Goal: Information Seeking & Learning: Learn about a topic

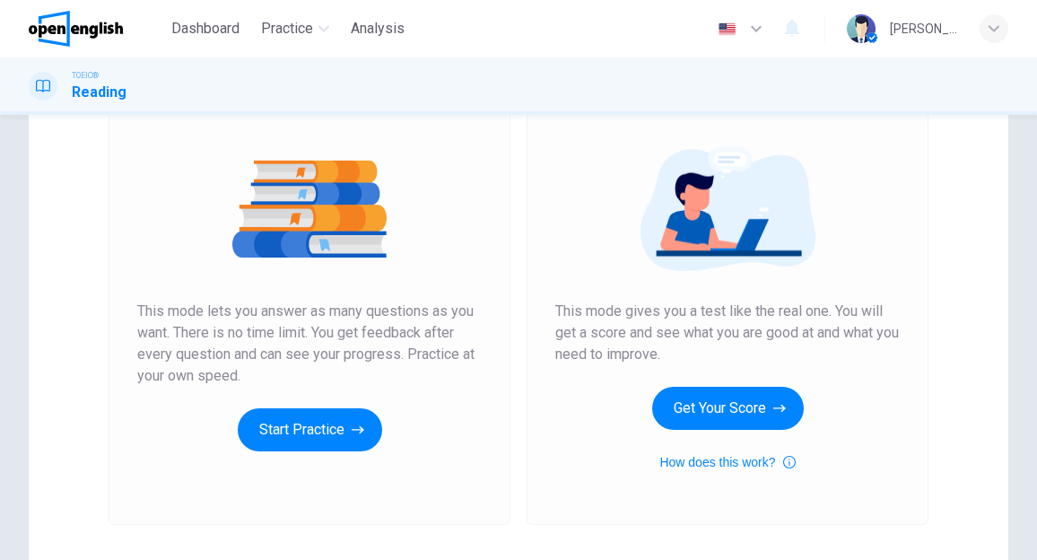
scroll to position [179, 0]
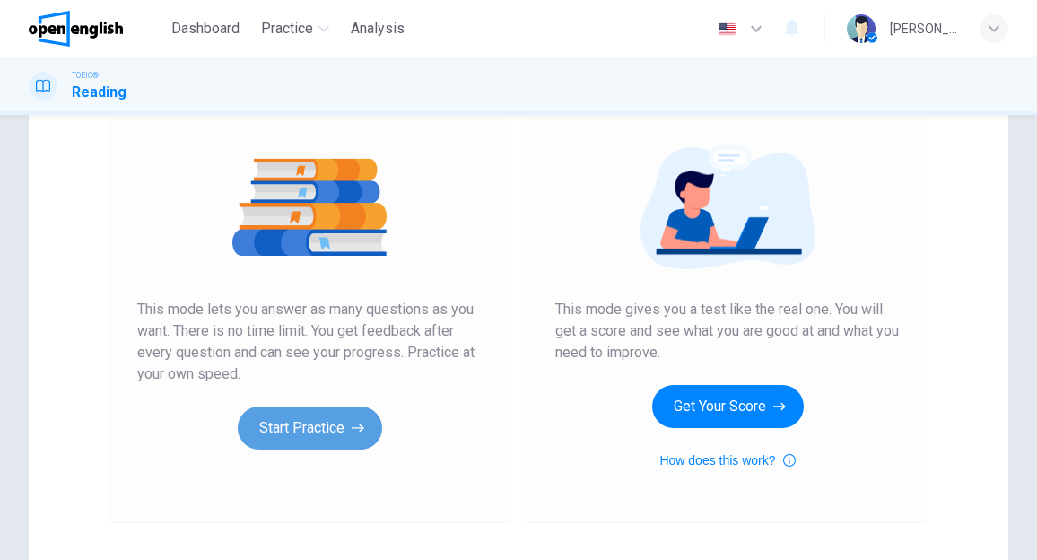
click at [291, 433] on button "Start Practice" at bounding box center [310, 428] width 144 height 43
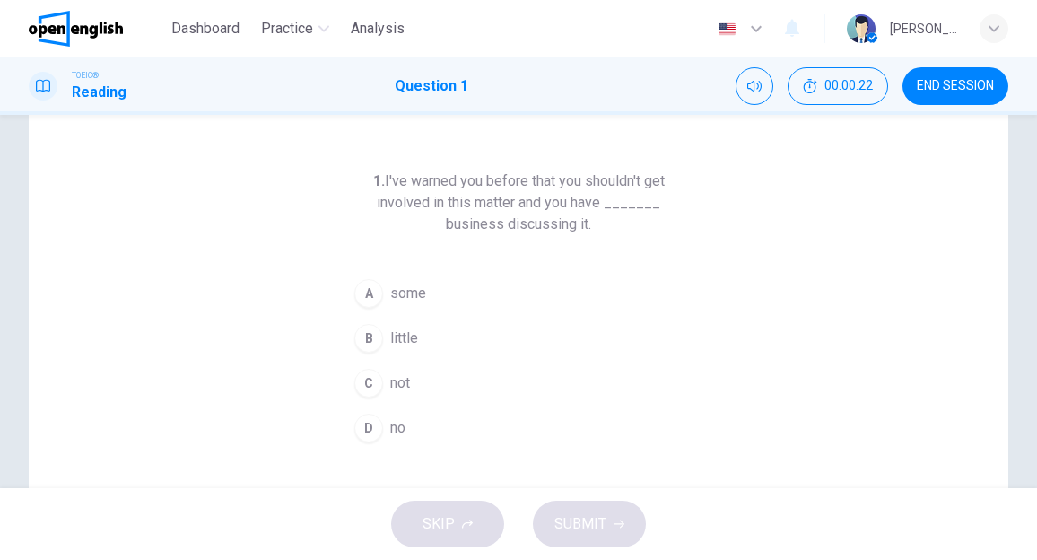
scroll to position [90, 0]
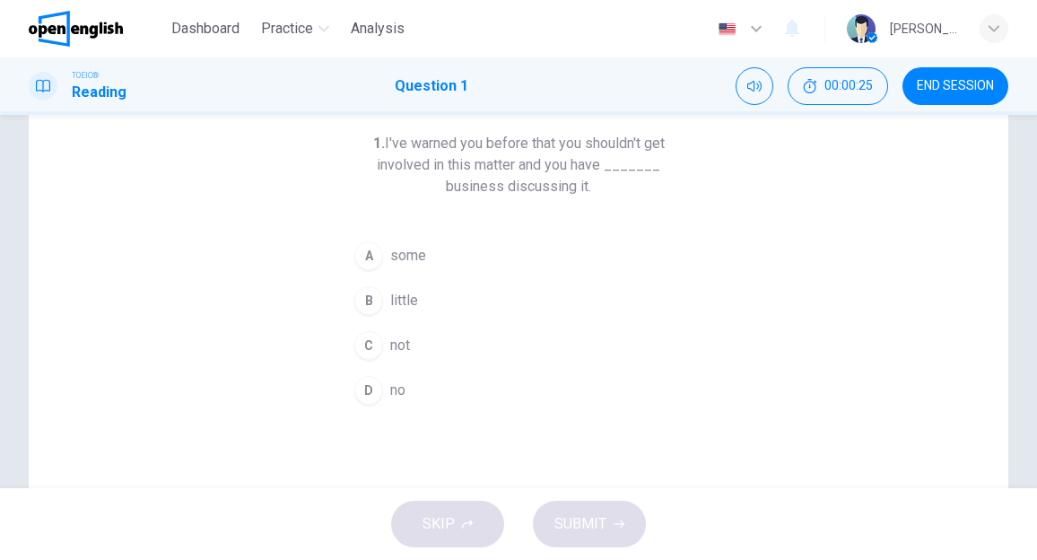
click at [416, 258] on span "some" at bounding box center [408, 256] width 36 height 22
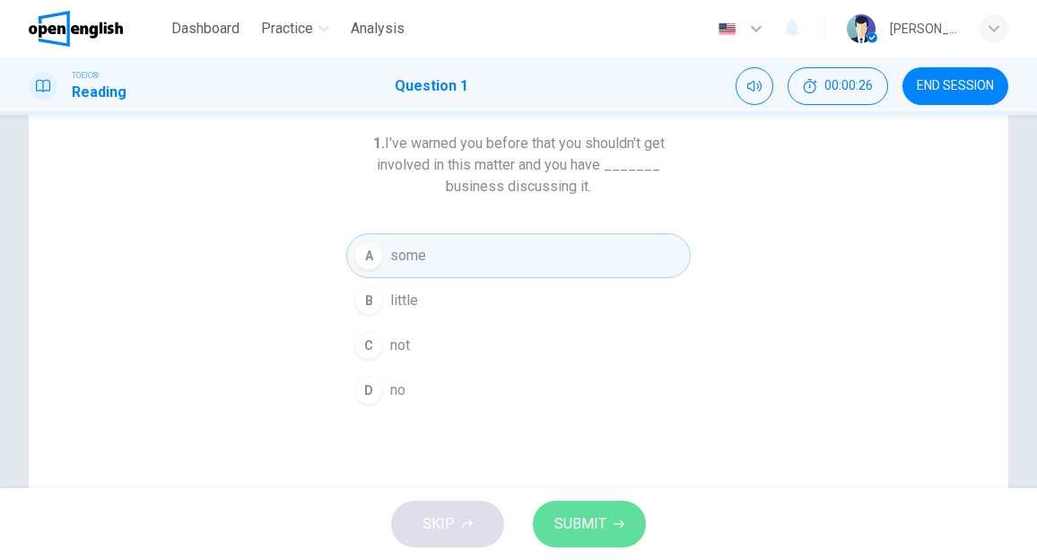
click at [582, 513] on span "SUBMIT" at bounding box center [581, 524] width 52 height 25
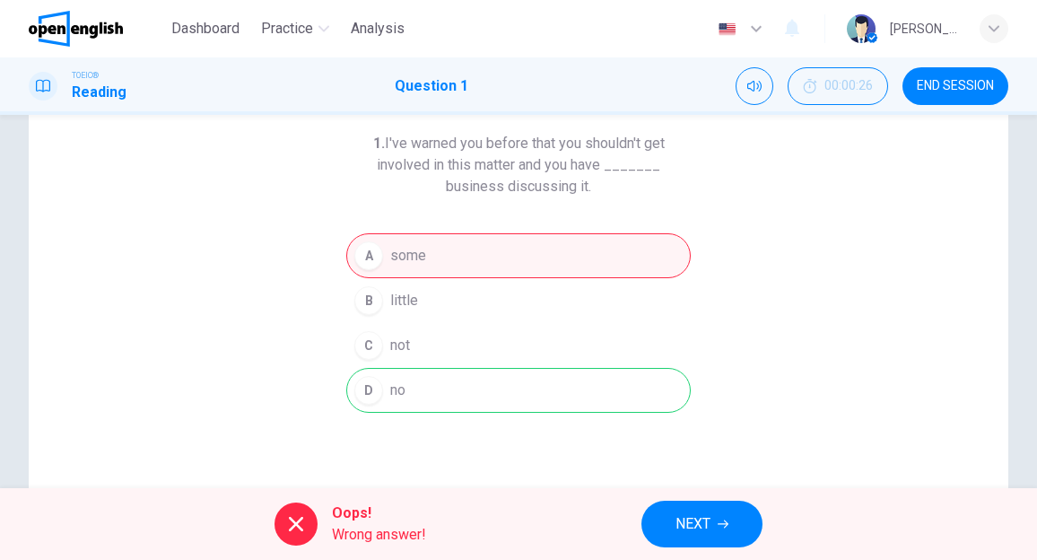
click at [713, 526] on button "NEXT" at bounding box center [702, 524] width 121 height 47
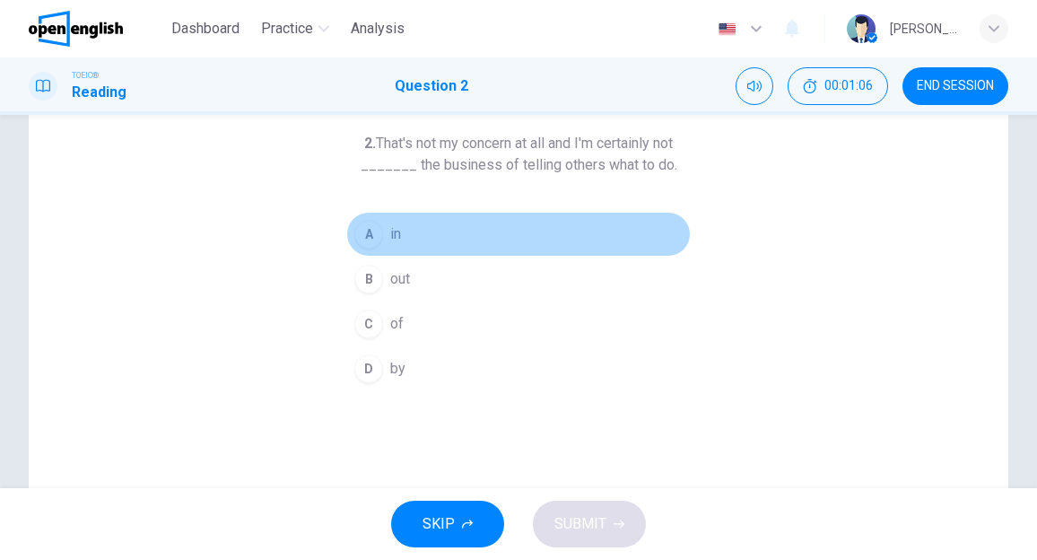
click at [406, 229] on button "A in" at bounding box center [518, 234] width 345 height 45
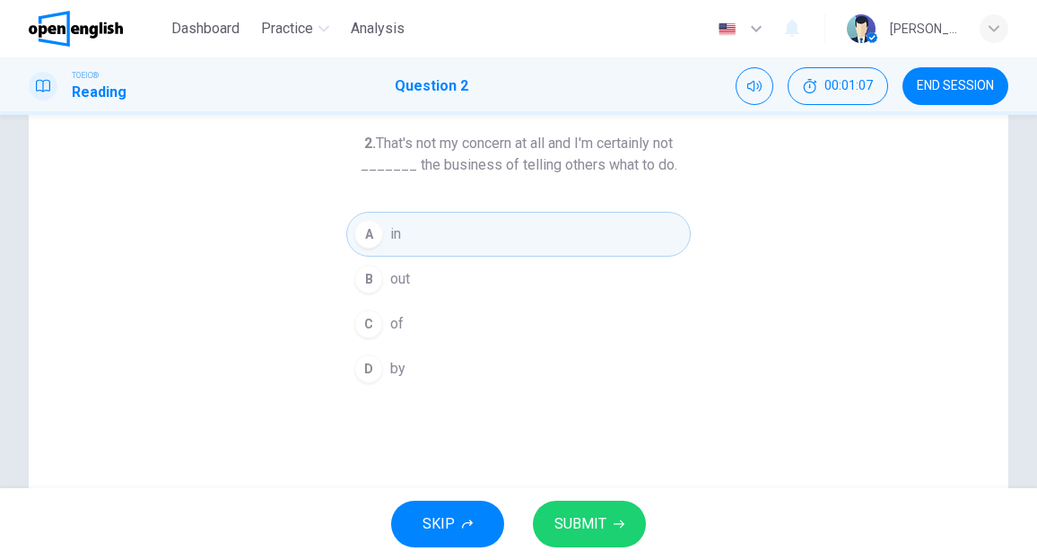
click at [573, 515] on span "SUBMIT" at bounding box center [581, 524] width 52 height 25
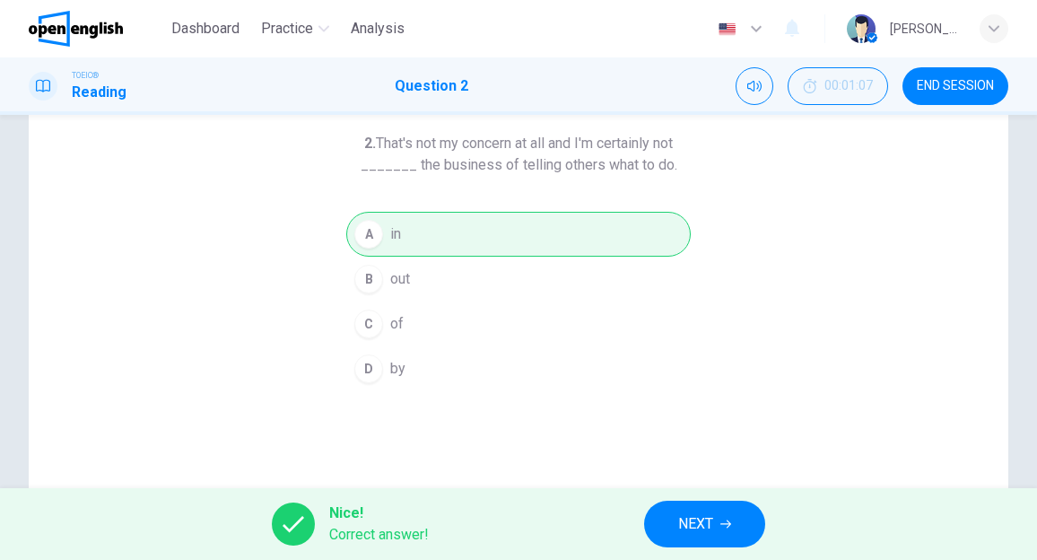
click at [675, 520] on button "NEXT" at bounding box center [704, 524] width 121 height 47
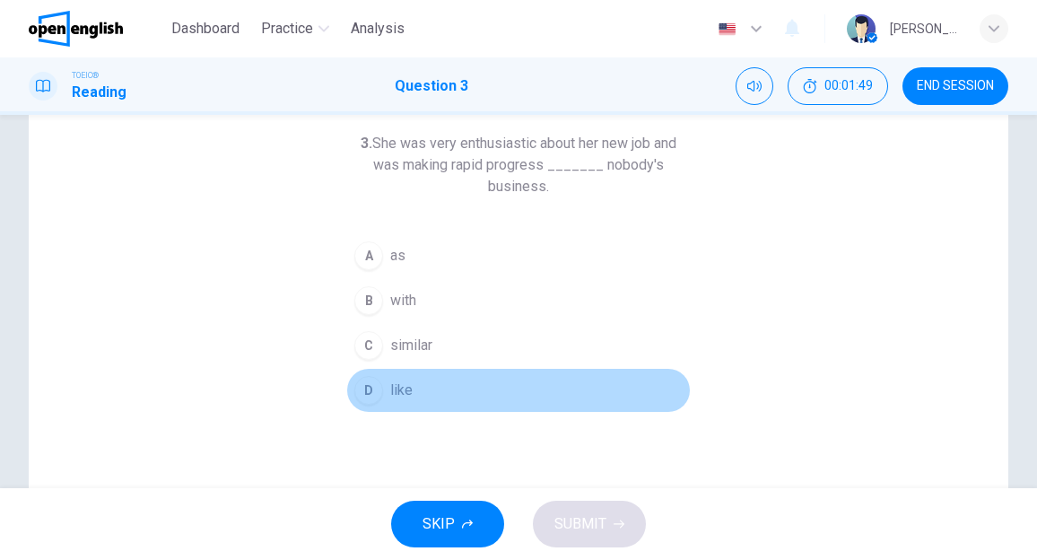
click at [393, 390] on span "like" at bounding box center [401, 391] width 22 height 22
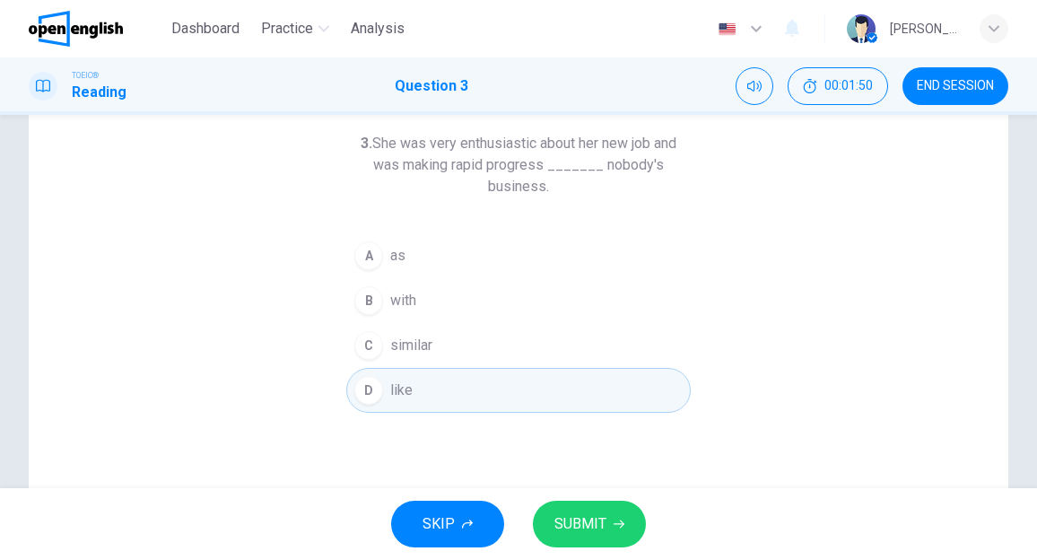
click at [587, 527] on span "SUBMIT" at bounding box center [581, 524] width 52 height 25
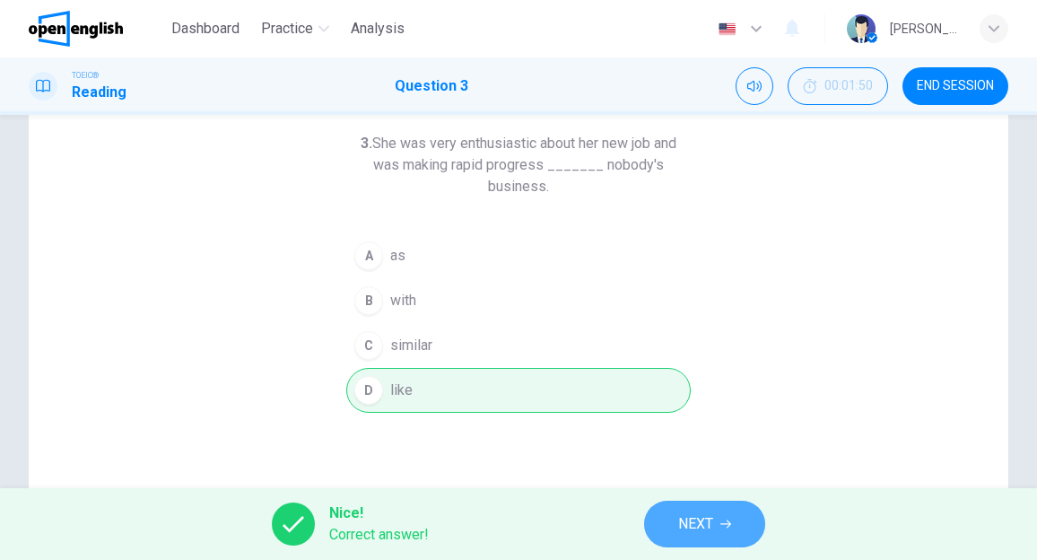
click at [682, 521] on span "NEXT" at bounding box center [695, 524] width 35 height 25
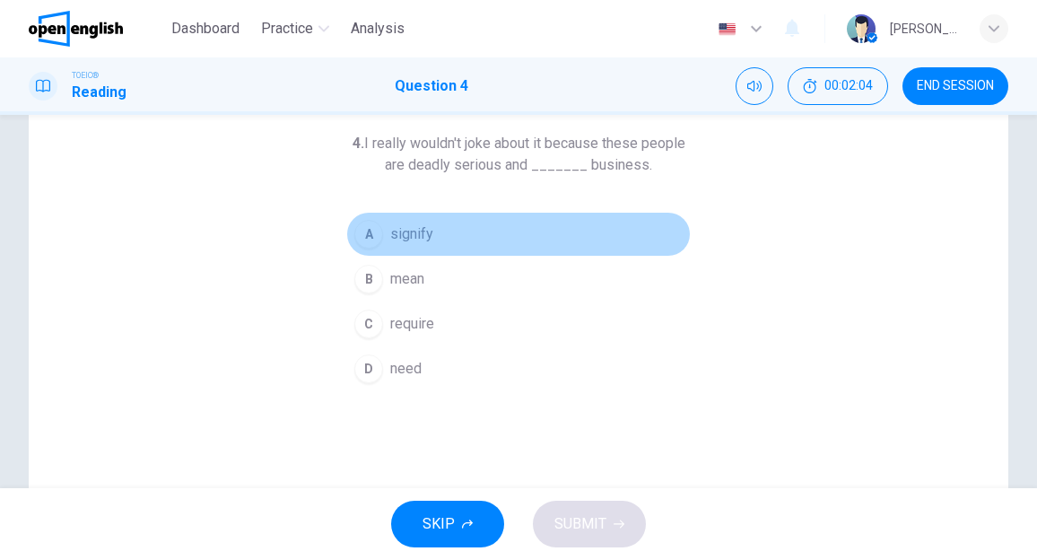
click at [440, 238] on button "A signify" at bounding box center [518, 234] width 345 height 45
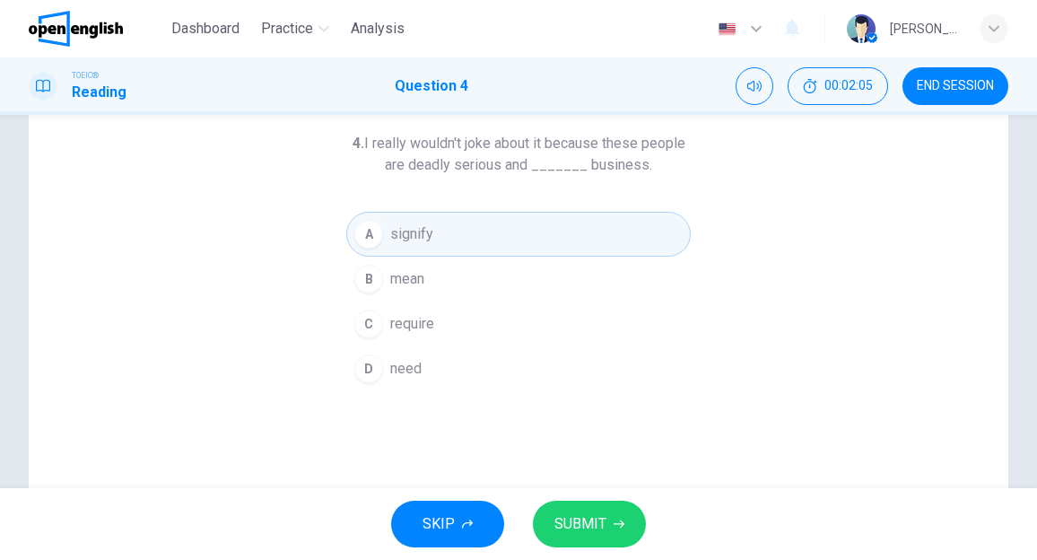
click at [578, 536] on span "SUBMIT" at bounding box center [581, 524] width 52 height 25
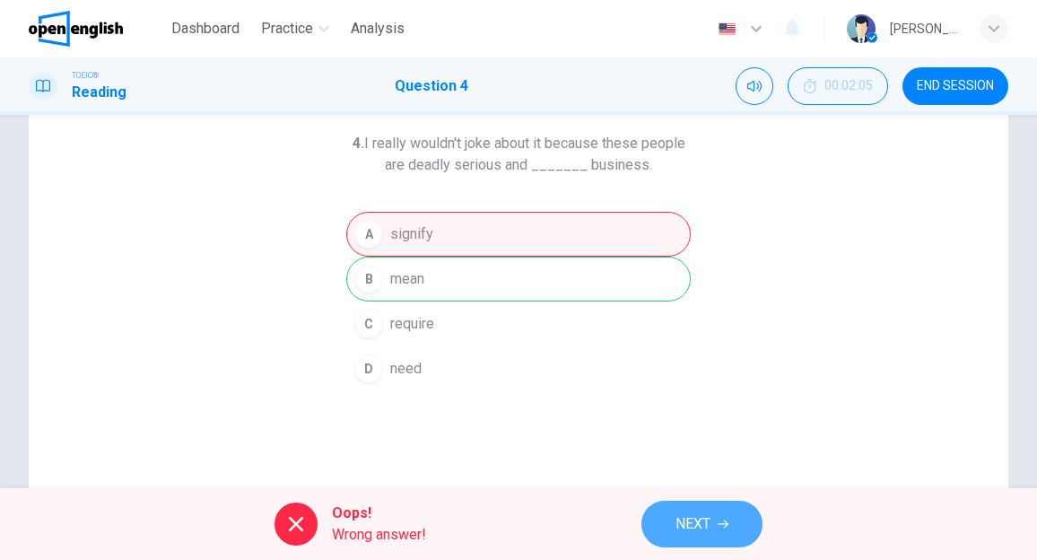
click at [686, 521] on span "NEXT" at bounding box center [693, 524] width 35 height 25
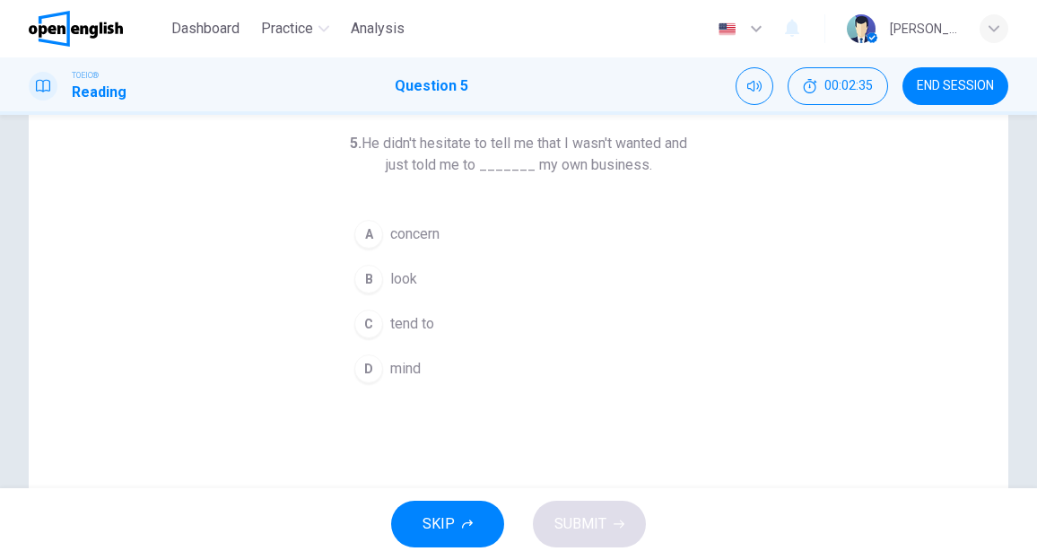
click at [415, 281] on button "B look" at bounding box center [518, 279] width 345 height 45
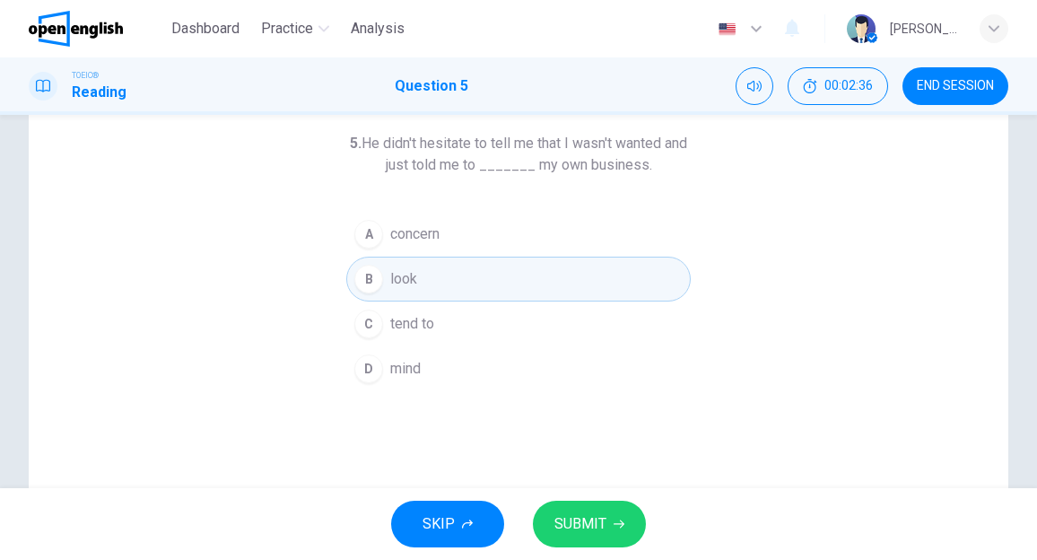
click at [584, 535] on span "SUBMIT" at bounding box center [581, 524] width 52 height 25
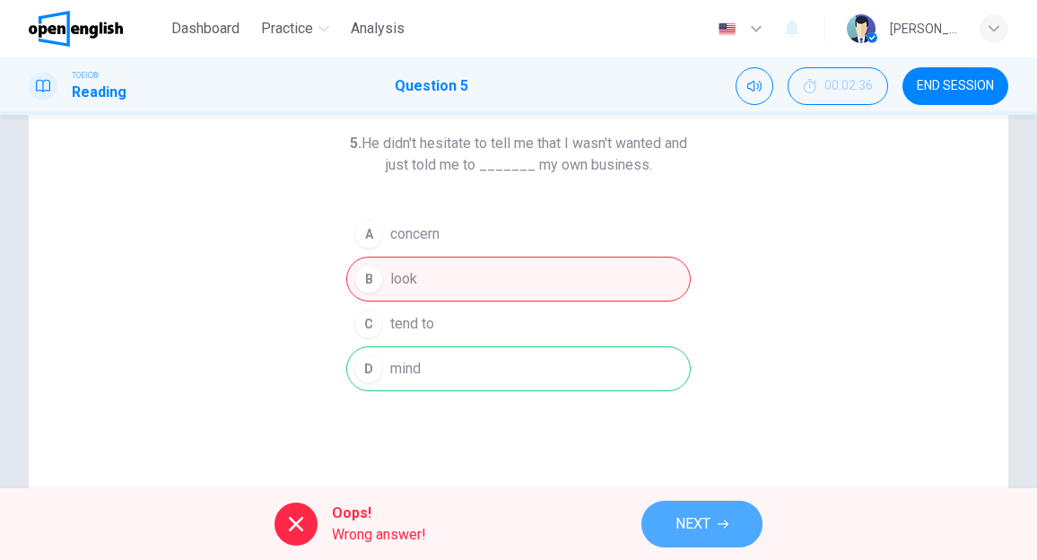
click at [690, 521] on span "NEXT" at bounding box center [693, 524] width 35 height 25
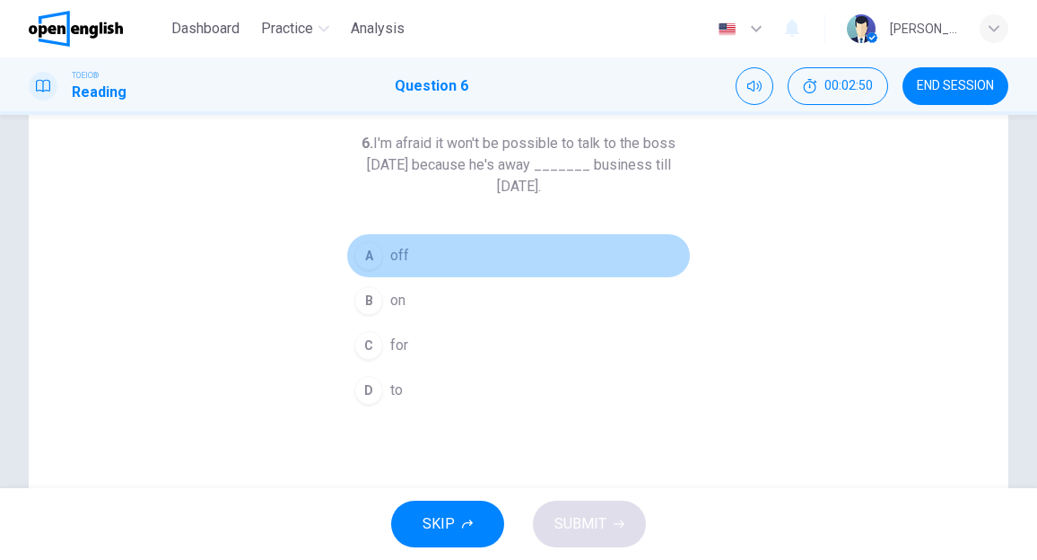
click at [391, 259] on span "off" at bounding box center [399, 256] width 19 height 22
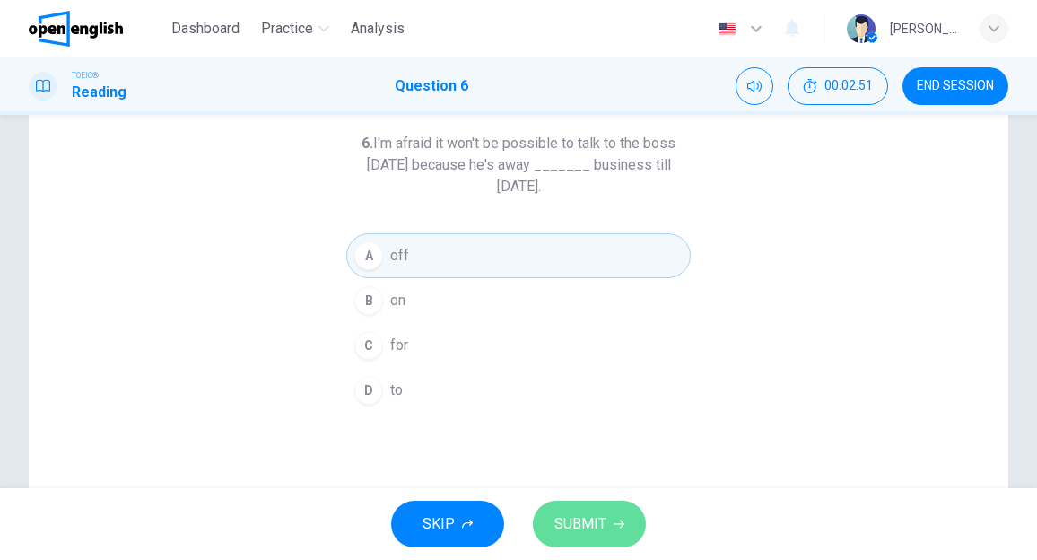
click at [585, 514] on span "SUBMIT" at bounding box center [581, 524] width 52 height 25
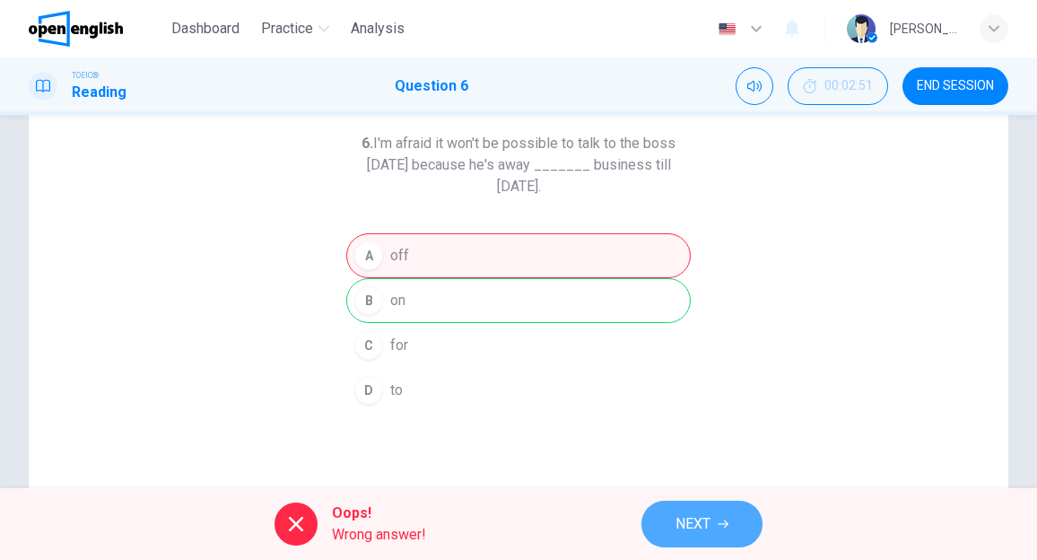
click at [678, 525] on span "NEXT" at bounding box center [693, 524] width 35 height 25
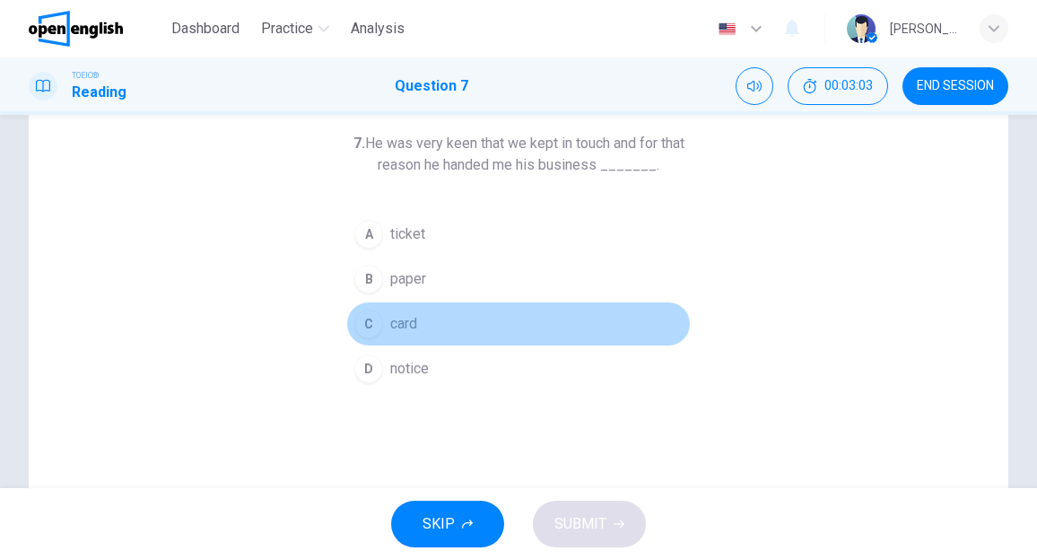
click at [405, 320] on span "card" at bounding box center [403, 324] width 27 height 22
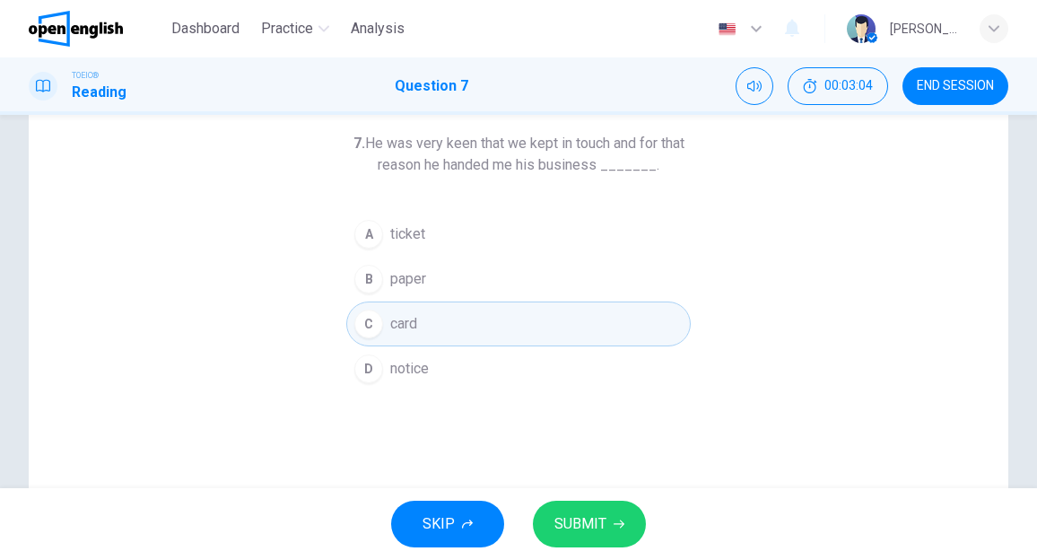
click at [582, 530] on span "SUBMIT" at bounding box center [581, 524] width 52 height 25
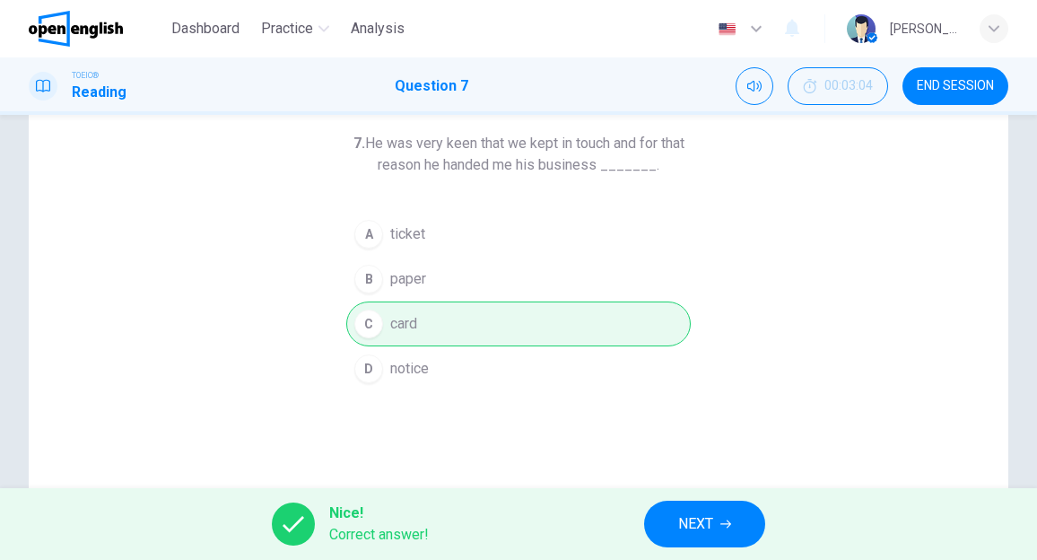
click at [695, 527] on span "NEXT" at bounding box center [695, 524] width 35 height 25
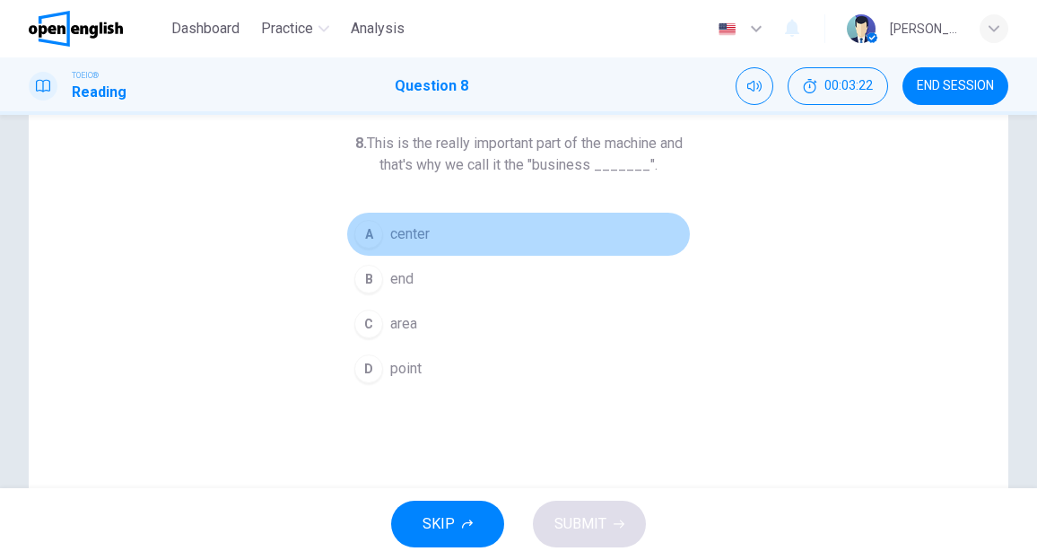
click at [404, 233] on span "center" at bounding box center [409, 234] width 39 height 22
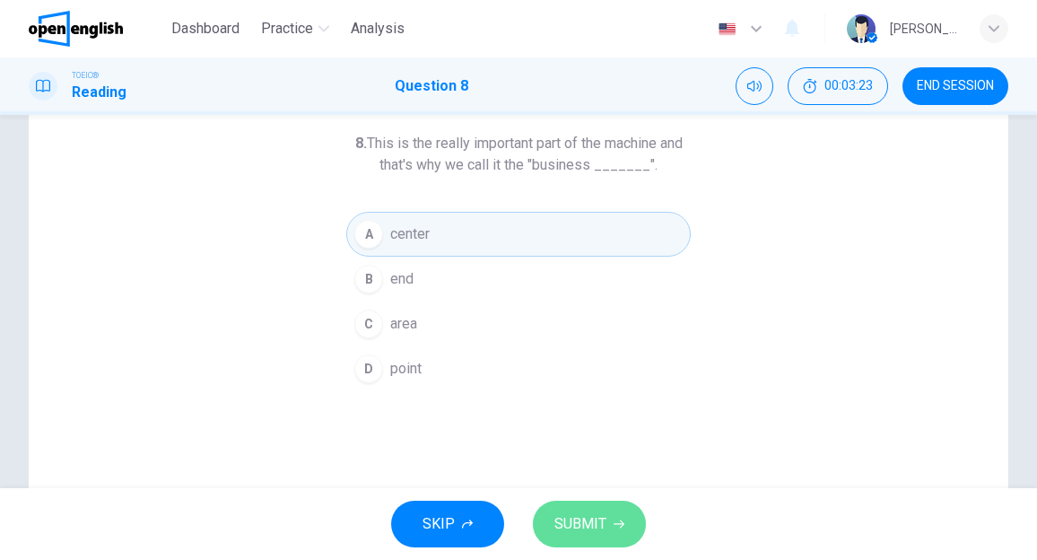
click at [573, 509] on button "SUBMIT" at bounding box center [589, 524] width 113 height 47
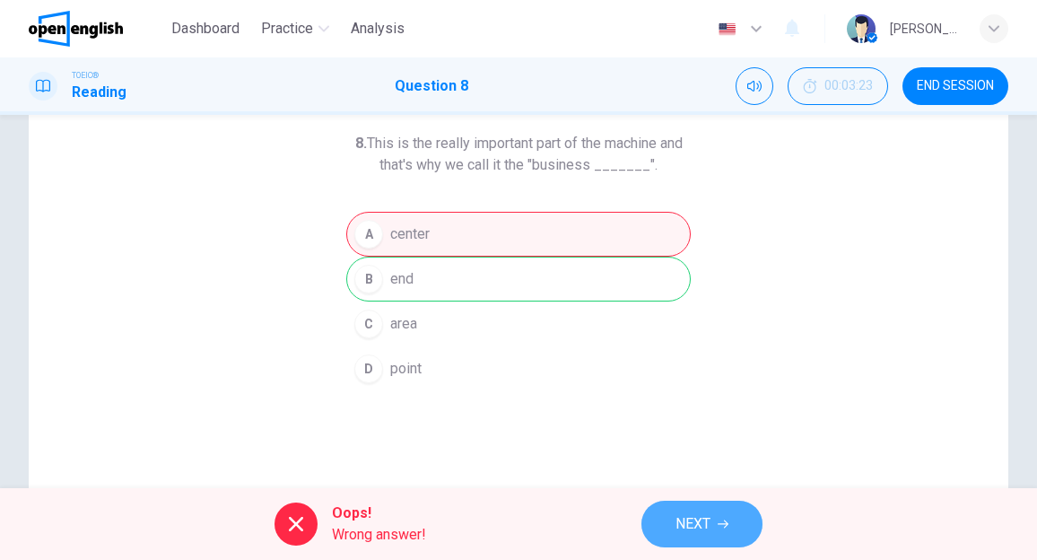
click at [689, 516] on span "NEXT" at bounding box center [693, 524] width 35 height 25
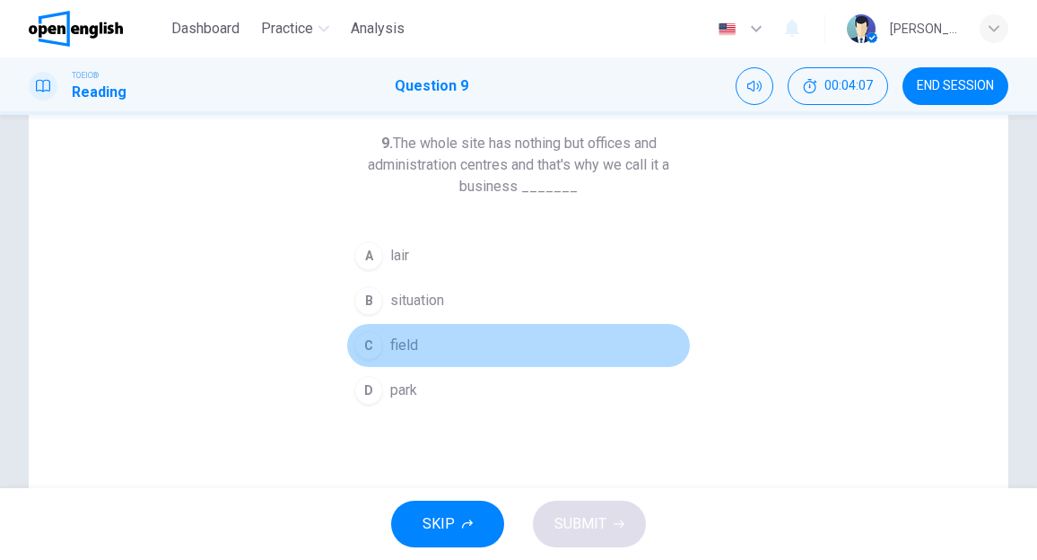
click at [407, 349] on span "field" at bounding box center [404, 346] width 28 height 22
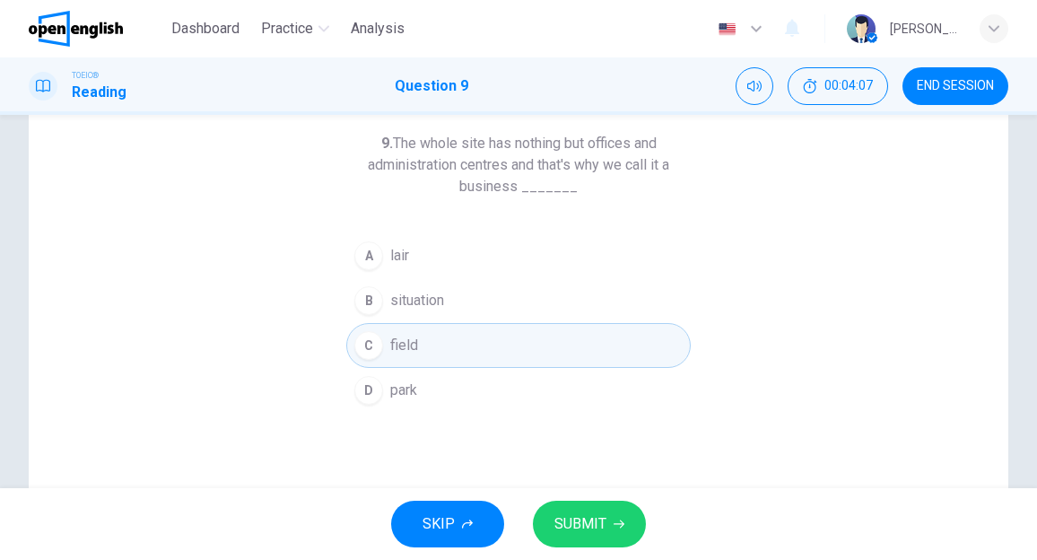
click at [573, 514] on span "SUBMIT" at bounding box center [581, 524] width 52 height 25
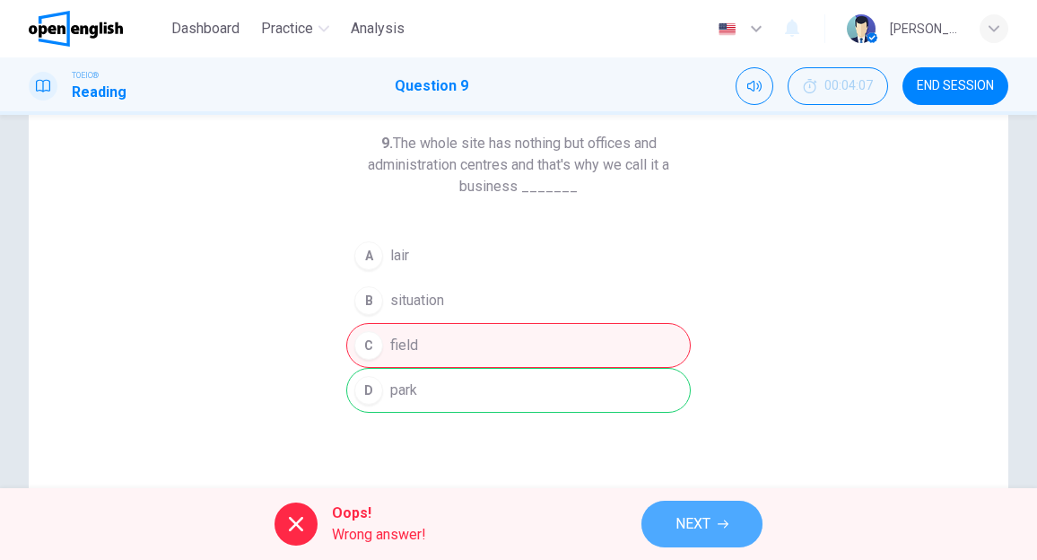
click at [681, 525] on span "NEXT" at bounding box center [693, 524] width 35 height 25
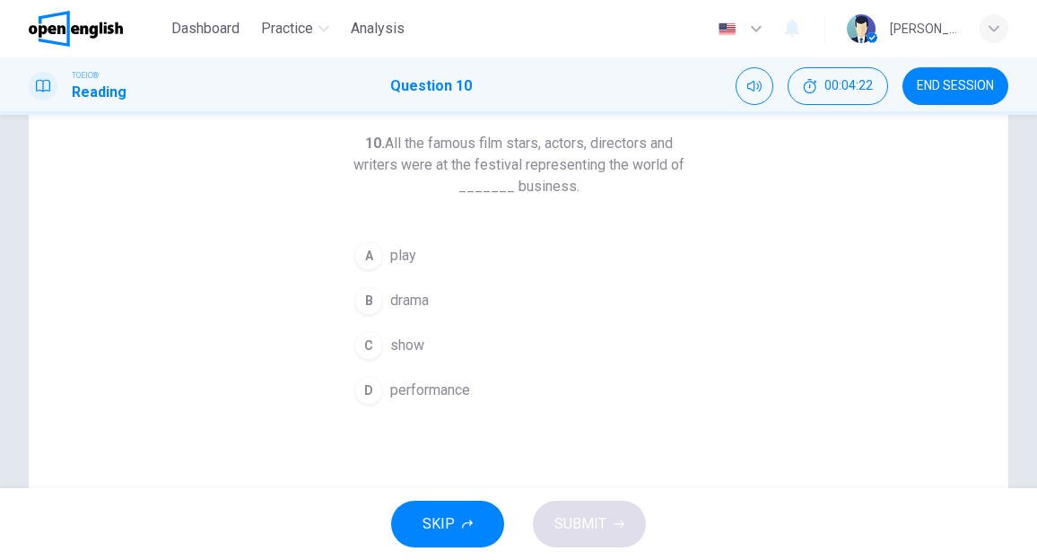
click at [423, 346] on button "C show" at bounding box center [518, 345] width 345 height 45
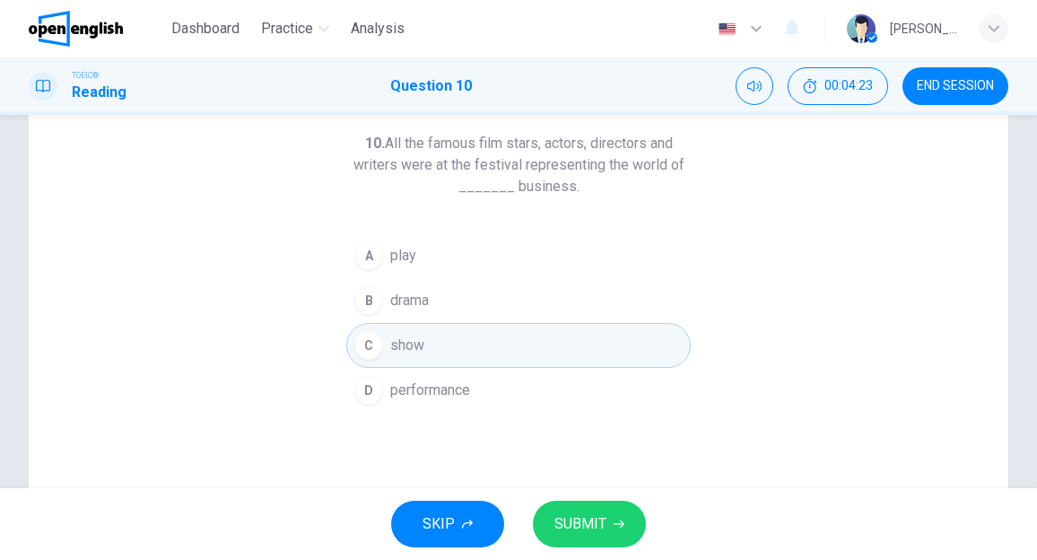
click at [592, 521] on span "SUBMIT" at bounding box center [581, 524] width 52 height 25
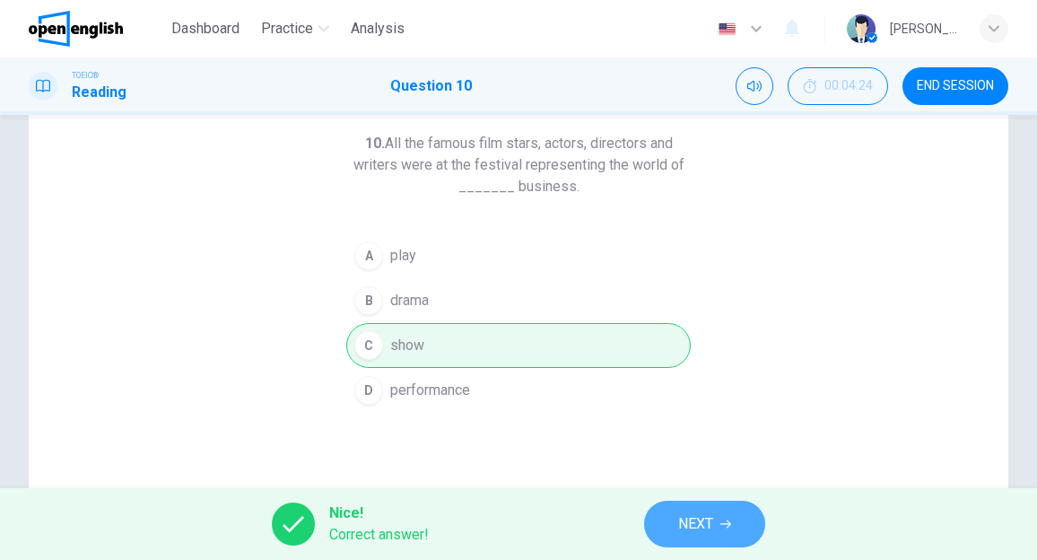
click at [707, 516] on span "NEXT" at bounding box center [695, 524] width 35 height 25
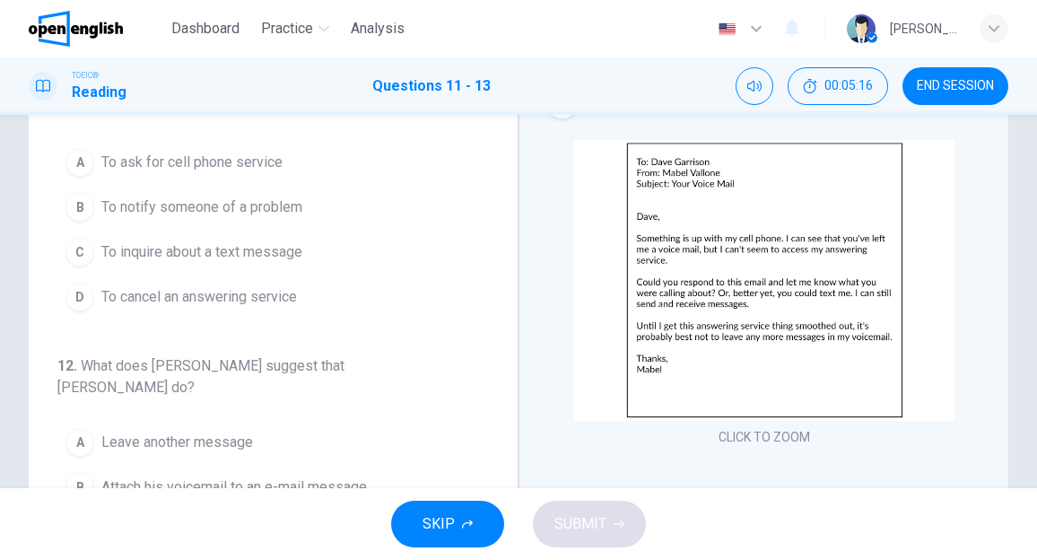
scroll to position [0, 0]
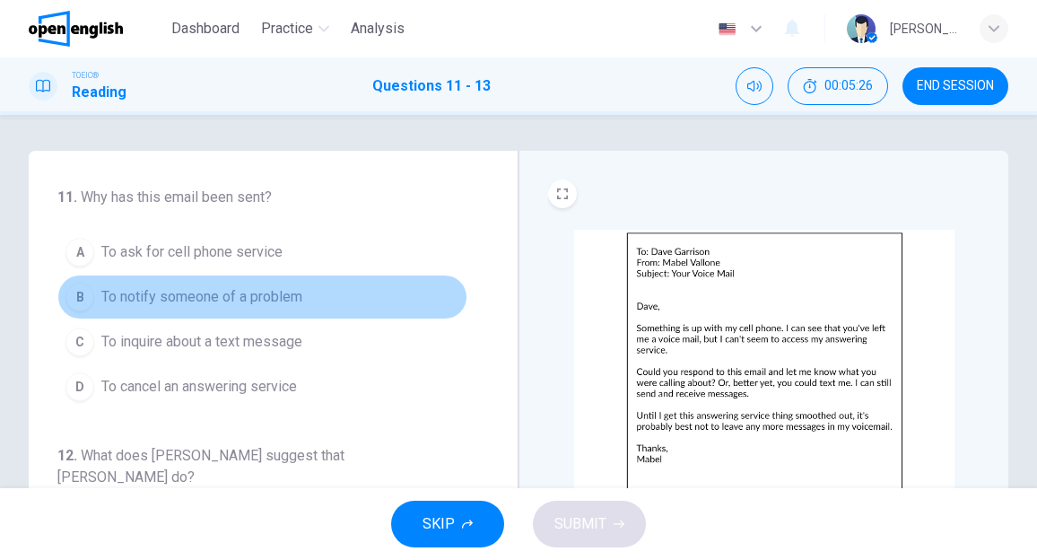
click at [298, 293] on span "To notify someone of a problem" at bounding box center [201, 297] width 201 height 22
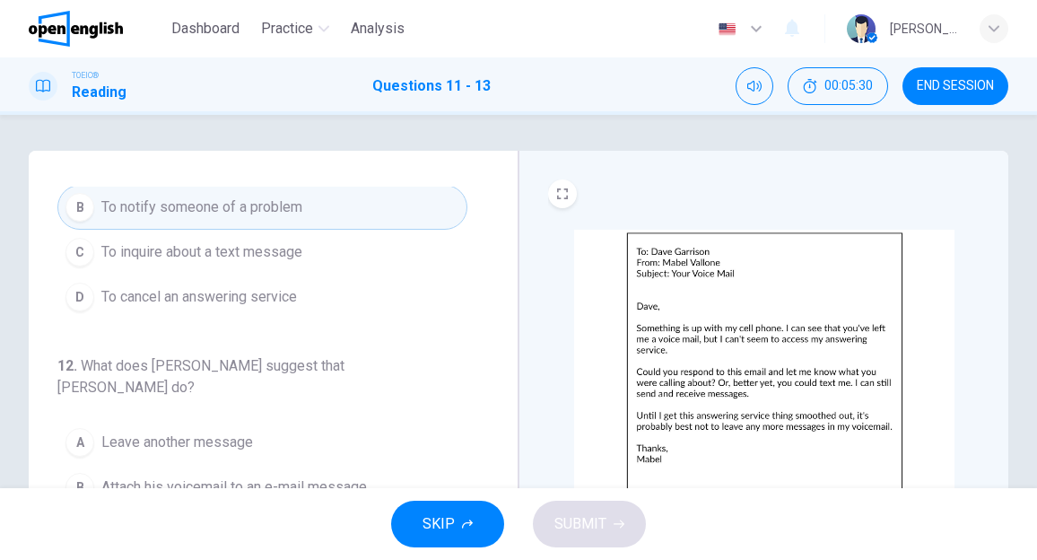
scroll to position [179, 0]
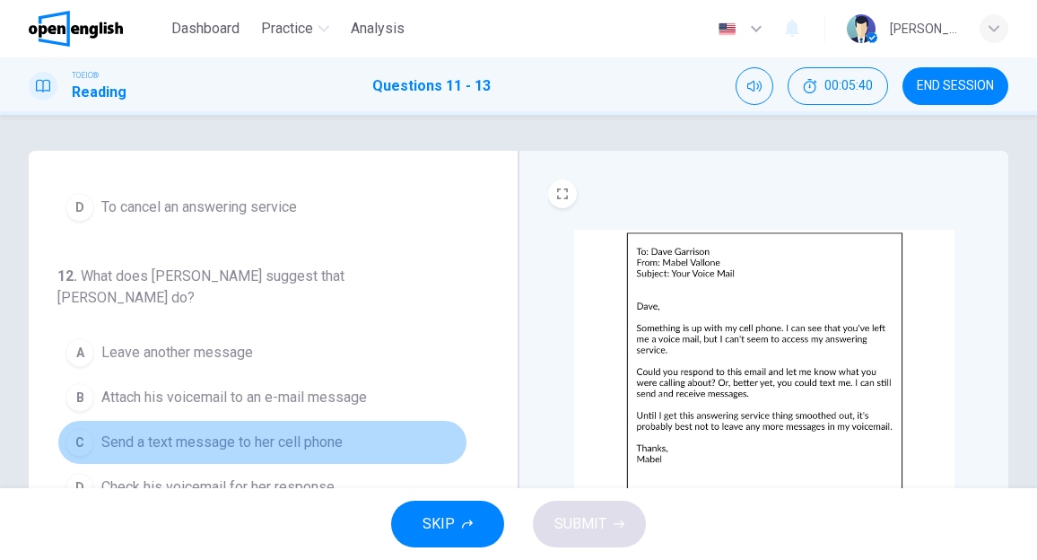
click at [313, 432] on span "Send a text message to her cell phone" at bounding box center [221, 443] width 241 height 22
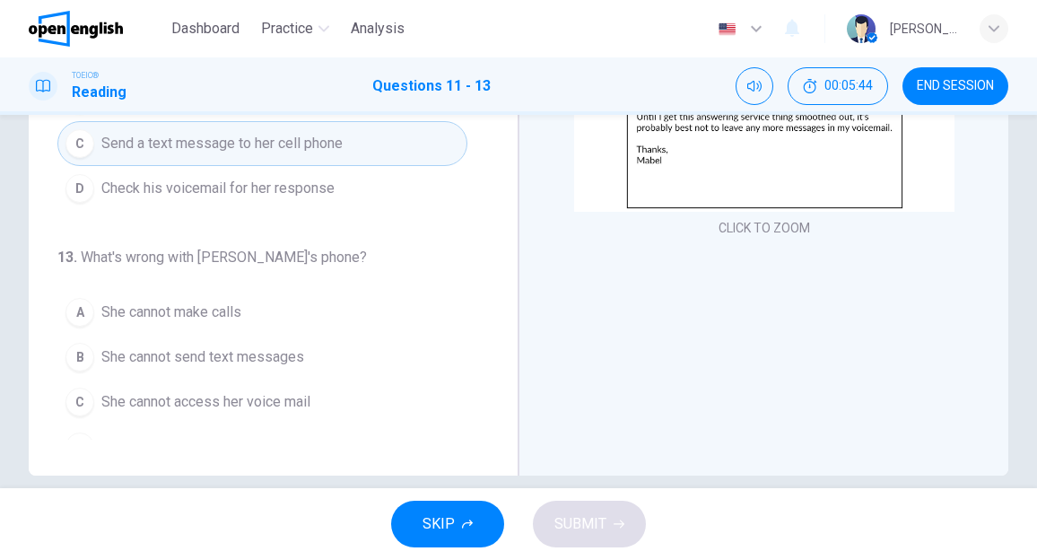
scroll to position [322, 0]
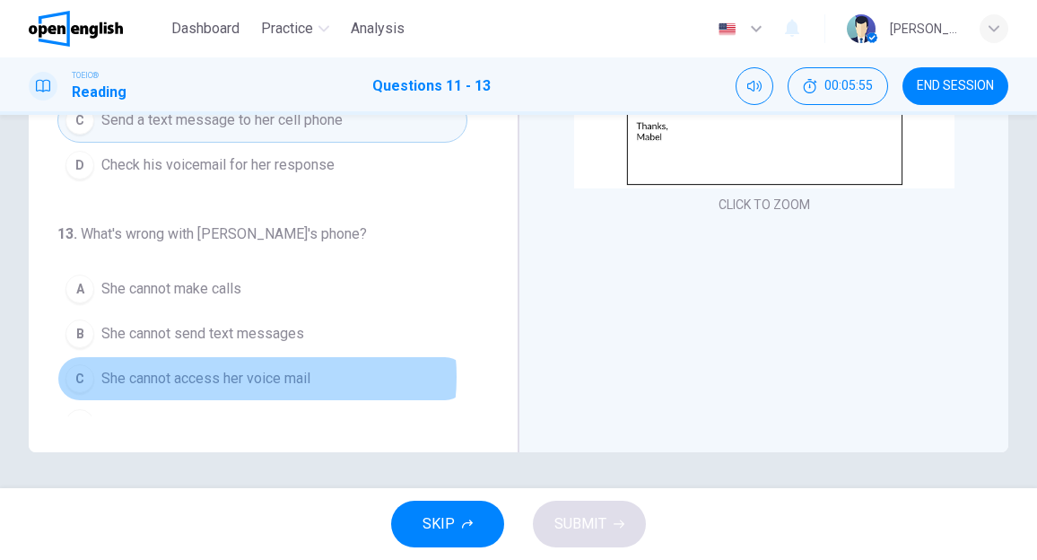
click at [250, 368] on span "She cannot access her voice mail" at bounding box center [205, 379] width 209 height 22
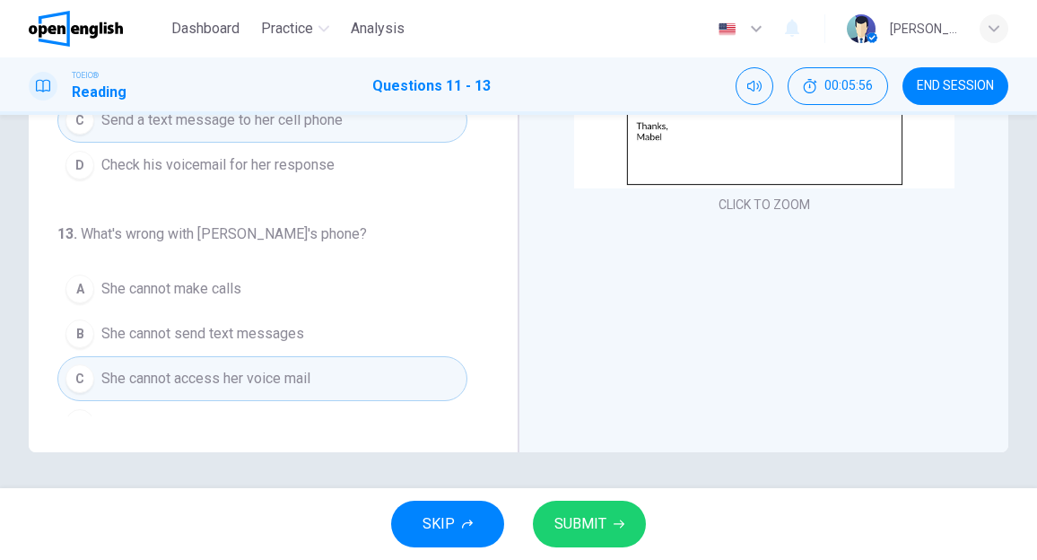
click at [587, 518] on span "SUBMIT" at bounding box center [581, 524] width 52 height 25
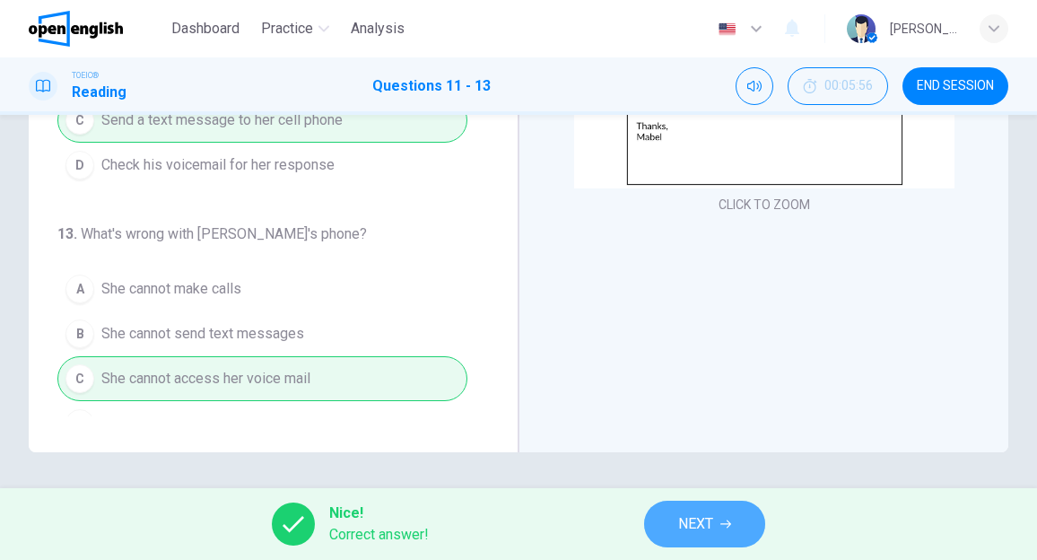
click at [682, 516] on span "NEXT" at bounding box center [695, 524] width 35 height 25
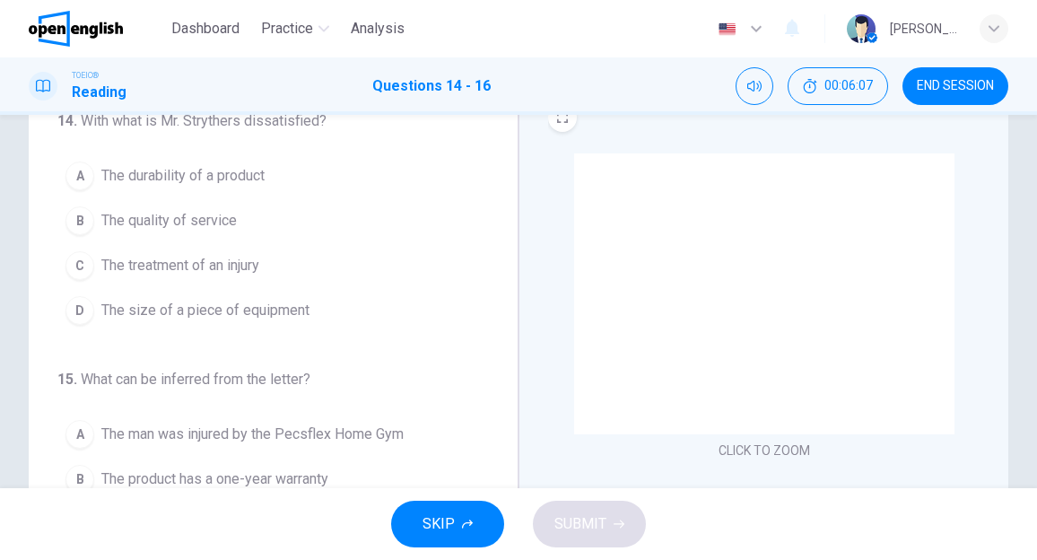
scroll to position [179, 0]
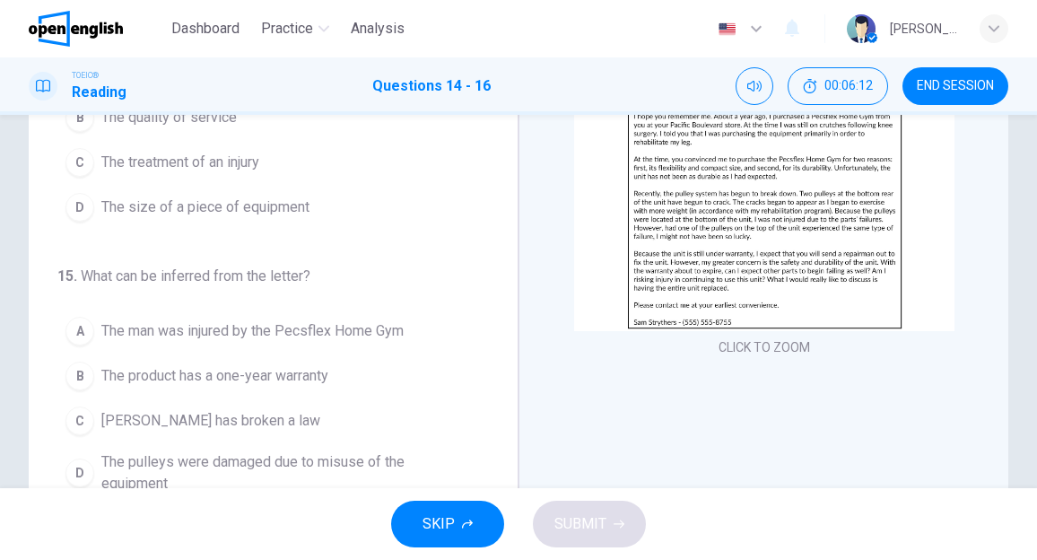
click at [809, 245] on img at bounding box center [764, 190] width 381 height 281
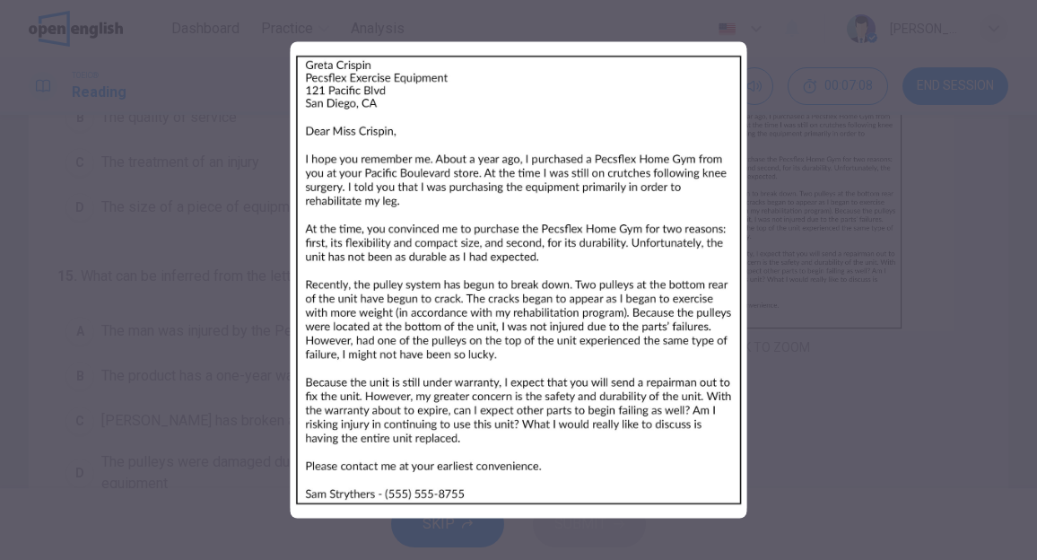
click at [865, 277] on div at bounding box center [518, 280] width 1037 height 560
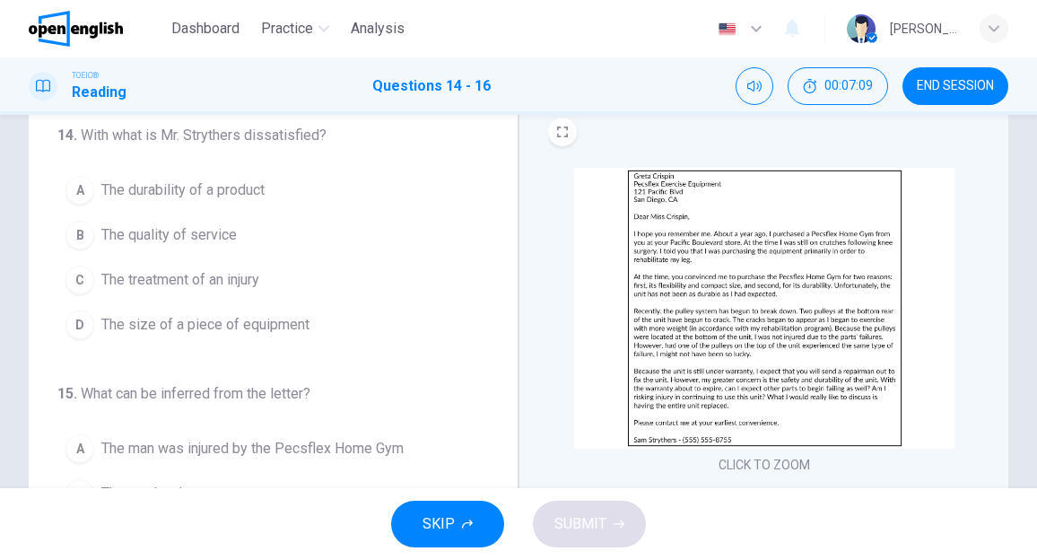
scroll to position [0, 0]
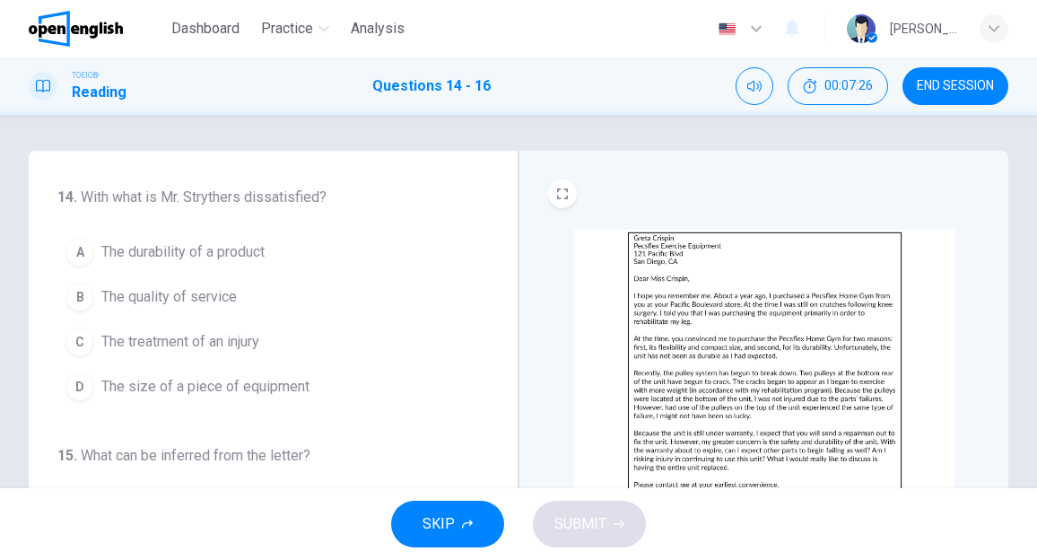
click at [191, 247] on span "The durability of a product" at bounding box center [182, 252] width 163 height 22
